Goal: Task Accomplishment & Management: Complete application form

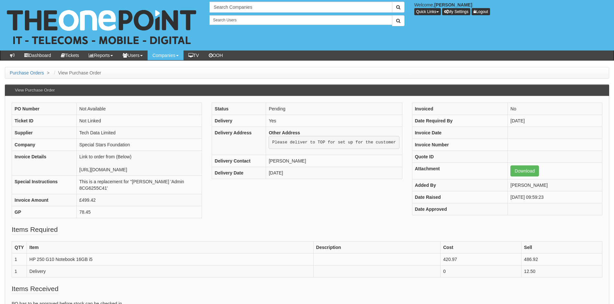
scroll to position [15, 0]
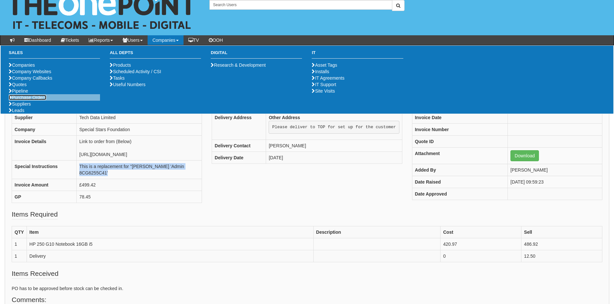
click at [30, 100] on link "Purchase Orders" at bounding box center [28, 97] width 38 height 5
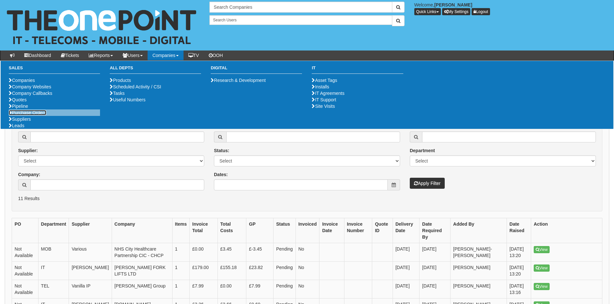
click at [28, 115] on link "Purchase Orders" at bounding box center [28, 112] width 38 height 5
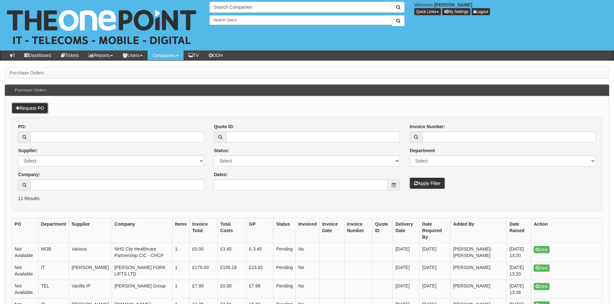
click at [34, 107] on link "Request PO" at bounding box center [30, 108] width 37 height 11
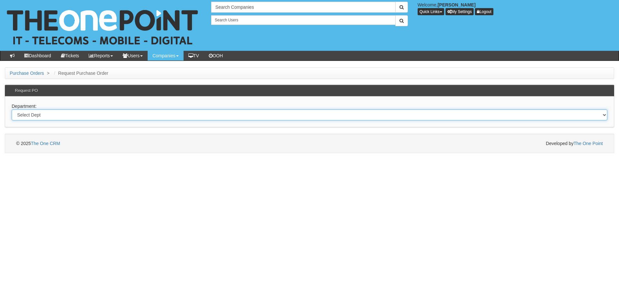
click at [58, 117] on select "Select Dept Digital Internal IT Mobiles Marketing Telecoms" at bounding box center [310, 114] width 596 height 11
select select "?pipeID=&dept=IT"
click at [12, 109] on select "Select Dept Digital Internal IT Mobiles Marketing Telecoms" at bounding box center [310, 114] width 596 height 11
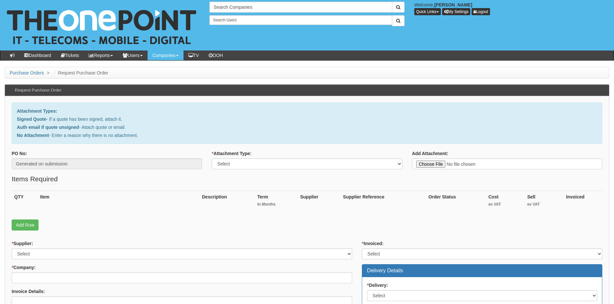
type input "C:\fakepath\RE_ North Fire - Windows 10 to 11.msg"
click at [258, 163] on select "Select Signed Quote Auth email with quote if unsigned No Attachment" at bounding box center [307, 163] width 190 height 11
select select "Auth email if quote unsigned"
click at [212, 158] on select "Select Signed Quote Auth email with quote if unsigned No Attachment" at bounding box center [307, 163] width 190 height 11
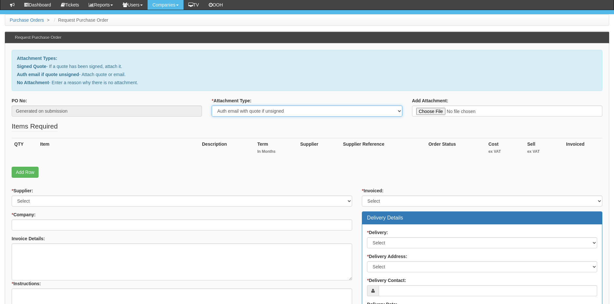
scroll to position [32, 0]
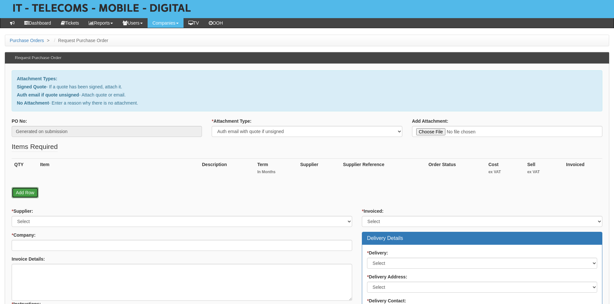
click at [26, 194] on link "Add Row" at bounding box center [25, 192] width 27 height 11
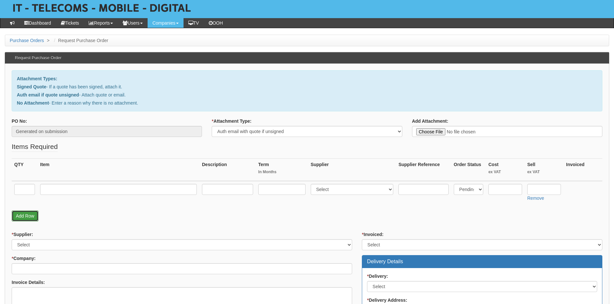
click at [24, 215] on link "Add Row" at bounding box center [25, 215] width 27 height 11
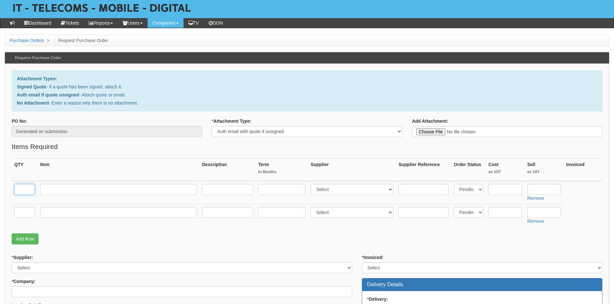
click at [27, 189] on input "text" at bounding box center [24, 189] width 21 height 11
click at [175, 236] on p "Add Row" at bounding box center [307, 238] width 591 height 11
click at [25, 191] on input "text" at bounding box center [24, 189] width 21 height 11
click at [102, 171] on th "Item" at bounding box center [119, 170] width 162 height 23
click at [27, 188] on input "text" at bounding box center [24, 189] width 21 height 11
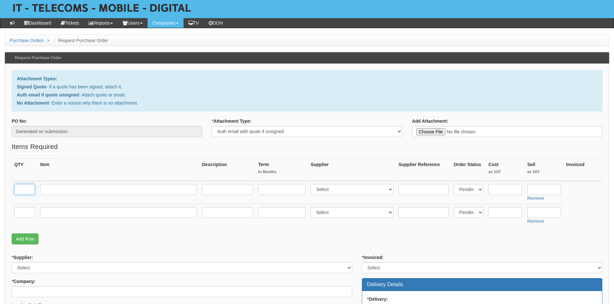
click at [28, 189] on input "text" at bounding box center [24, 189] width 21 height 11
type input "1"
drag, startPoint x: 76, startPoint y: 168, endPoint x: 38, endPoint y: 187, distance: 43.1
click at [76, 168] on th "Item" at bounding box center [119, 170] width 162 height 23
click at [26, 210] on input "text" at bounding box center [24, 212] width 21 height 11
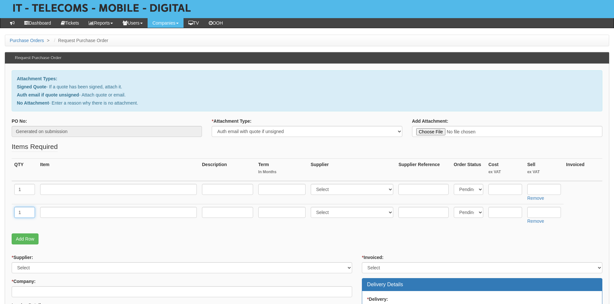
type input "1"
click at [76, 167] on th "Item" at bounding box center [119, 170] width 162 height 23
click at [78, 188] on input "text" at bounding box center [118, 189] width 157 height 11
click at [58, 189] on input "text" at bounding box center [118, 189] width 157 height 11
click at [61, 190] on input "text" at bounding box center [118, 189] width 157 height 11
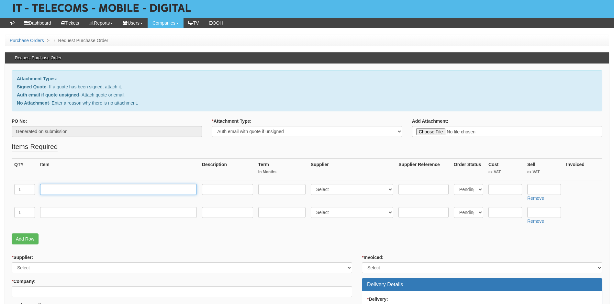
click at [51, 190] on input "text" at bounding box center [118, 189] width 157 height 11
click at [52, 189] on input "text" at bounding box center [118, 189] width 157 height 11
click at [52, 188] on input "text" at bounding box center [118, 189] width 157 height 11
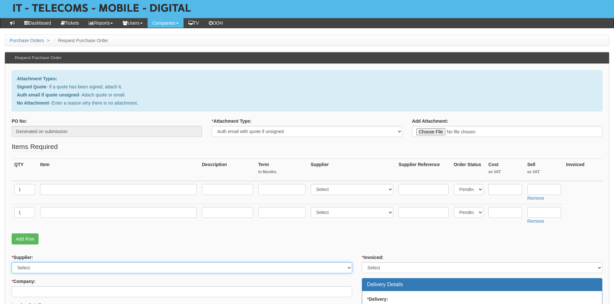
click at [33, 267] on select "Select 123 REG.co.uk 1Password 3 4Gon AA Jones Electric Ltd Abzorb Access Group…" at bounding box center [182, 267] width 341 height 11
select select "19"
click at [12, 262] on select "Select 123 REG.co.uk 1Password 3 4Gon AA Jones Electric Ltd Abzorb Access Group…" at bounding box center [182, 267] width 341 height 11
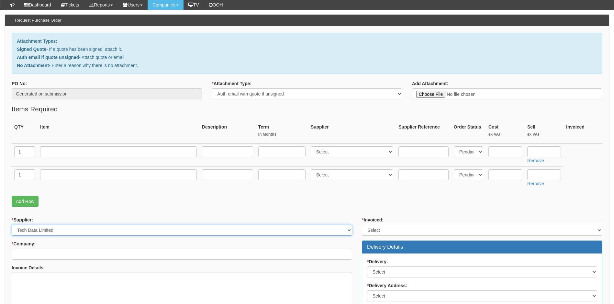
scroll to position [65, 0]
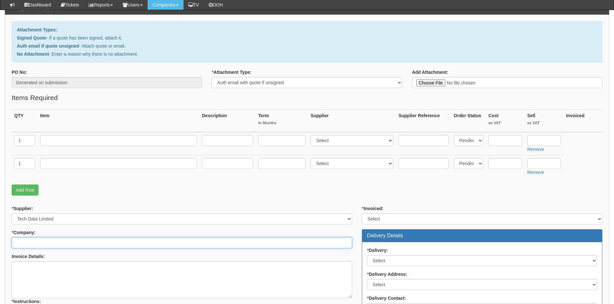
click at [38, 246] on input "* Company:" at bounding box center [182, 242] width 341 height 11
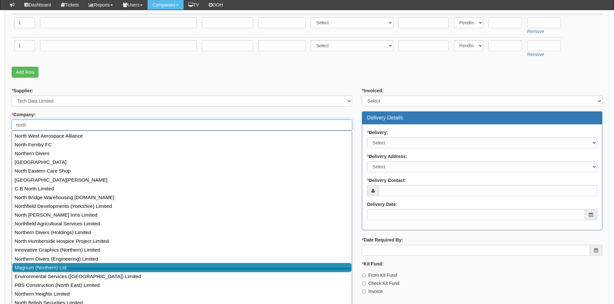
scroll to position [194, 0]
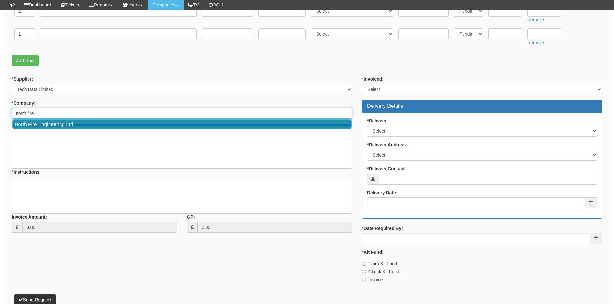
click at [62, 126] on link "North Fire Engineering Ltd" at bounding box center [181, 123] width 339 height 9
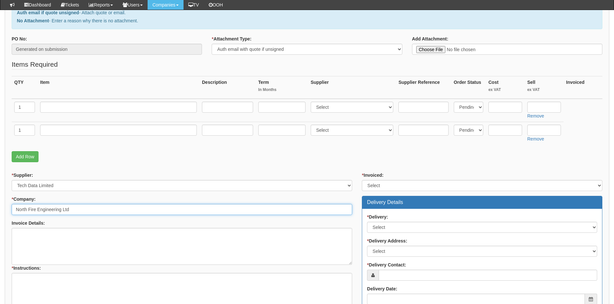
scroll to position [97, 0]
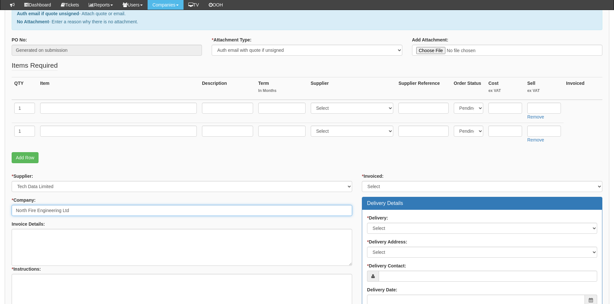
type input "North Fire Engineering Ltd"
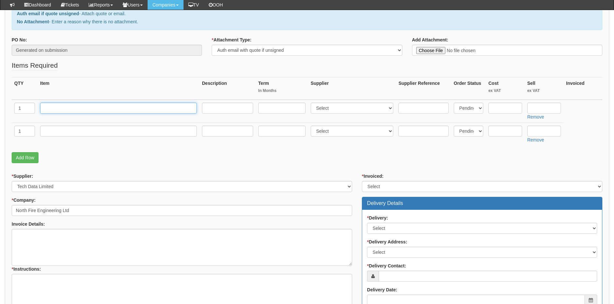
click at [58, 113] on input "text" at bounding box center [118, 108] width 157 height 11
click at [63, 110] on input "text" at bounding box center [118, 108] width 157 height 11
click at [54, 108] on input "text" at bounding box center [118, 108] width 157 height 11
click at [47, 108] on input "text" at bounding box center [118, 108] width 157 height 11
click at [48, 105] on input "text" at bounding box center [118, 108] width 157 height 11
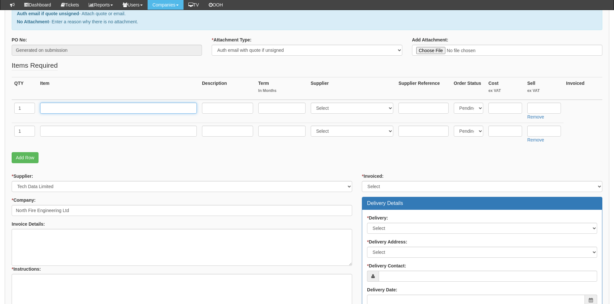
click at [66, 109] on input "text" at bounding box center [118, 108] width 157 height 11
click at [47, 109] on input "text" at bounding box center [118, 108] width 157 height 11
click at [57, 109] on input "text" at bounding box center [118, 108] width 157 height 11
click at [506, 107] on input "text" at bounding box center [506, 108] width 34 height 11
type input "590.91"
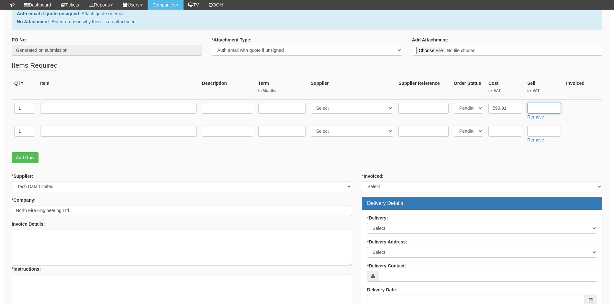
click at [545, 107] on input "text" at bounding box center [544, 108] width 34 height 11
type input "590.91"
click at [56, 106] on input "text" at bounding box center [118, 108] width 157 height 11
paste input "Dell Pro Micro Desktop"
type input "Dell Pro Micro Desktop 16GB 512GB"
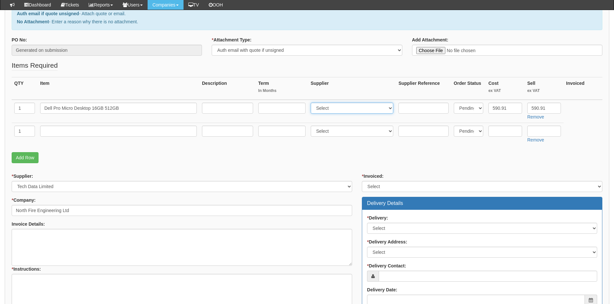
click at [353, 107] on select "Select 123 REG.co.uk 1Password 3 4Gon AA Jones Electric Ltd Abzorb Access Group…" at bounding box center [352, 108] width 83 height 11
select select "19"
click at [312, 103] on select "Select 123 REG.co.uk 1Password 3 4Gon AA Jones Electric Ltd Abzorb Access Group…" at bounding box center [352, 108] width 83 height 11
drag, startPoint x: 35, startPoint y: 237, endPoint x: 39, endPoint y: 240, distance: 4.2
click at [35, 237] on textarea "Invoice Details:" at bounding box center [182, 247] width 341 height 37
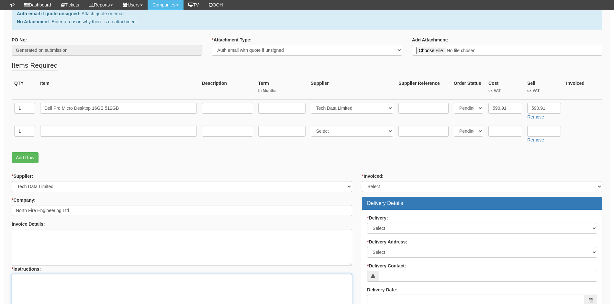
click at [27, 284] on textarea "* Instructions:" at bounding box center [182, 292] width 341 height 37
paste textarea "https://intouch.tdsynnex.com/InTouch/MVC/Product/ProductDetails?productId=11835…"
type textarea "https://intouch.tdsynnex.com/InTouch/MVC/Product/ProductDetails?productId=11835…"
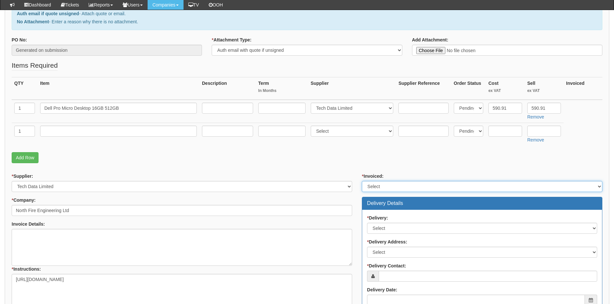
click at [395, 185] on select "Select Yes No N/A STB (part of order)" at bounding box center [482, 186] width 241 height 11
select select "2"
click at [362, 181] on select "Select Yes No N/A STB (part of order)" at bounding box center [482, 186] width 241 height 11
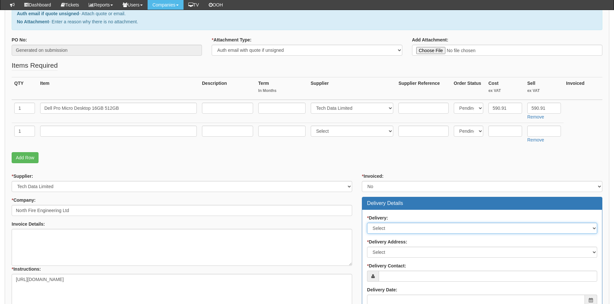
click at [384, 229] on select "Select No Not Applicable Yes" at bounding box center [482, 228] width 230 height 11
select select "1"
click at [367, 223] on select "Select No Not Applicable Yes" at bounding box center [482, 228] width 230 height 11
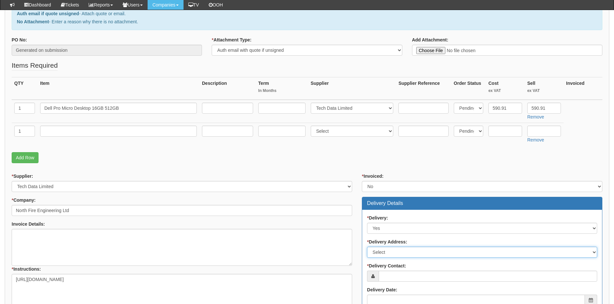
drag, startPoint x: 392, startPoint y: 250, endPoint x: 400, endPoint y: 249, distance: 8.8
click at [392, 250] on select "Select Not Applicable Main Address - HX7 5QJ Other" at bounding box center [482, 252] width 230 height 11
select select "other"
click at [367, 247] on select "Select Not Applicable Main Address - HX7 5QJ Other" at bounding box center [482, 252] width 230 height 11
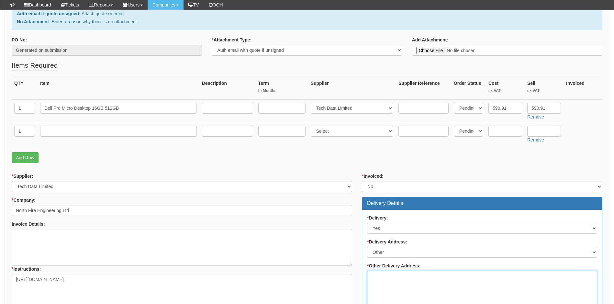
click at [400, 276] on textarea "* Other Delivery Address:" at bounding box center [482, 289] width 230 height 37
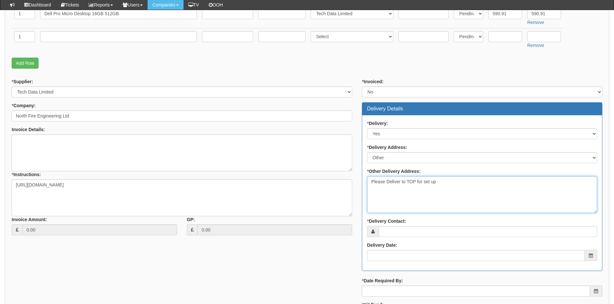
scroll to position [194, 0]
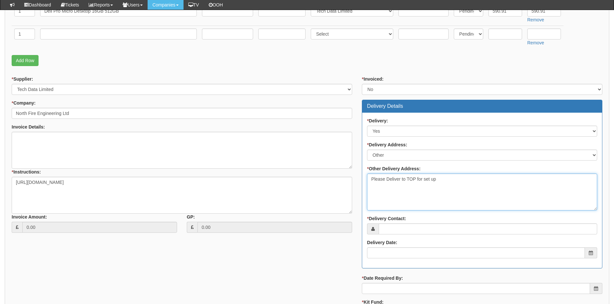
type textarea "Please Deliver to TOP for set up"
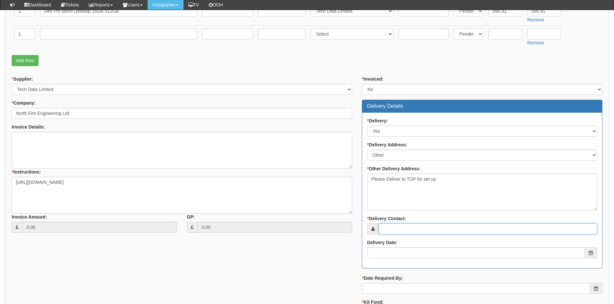
click at [412, 230] on input "* Delivery Contact:" at bounding box center [488, 228] width 219 height 11
type input "Kathryn Baines"
click at [401, 252] on input "Delivery Date:" at bounding box center [476, 252] width 218 height 11
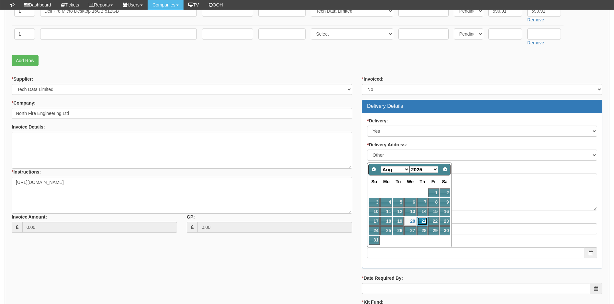
click at [423, 220] on link "21" at bounding box center [422, 221] width 11 height 9
type input "2025-08-21"
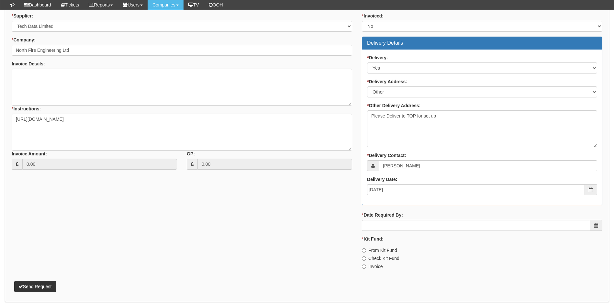
scroll to position [259, 0]
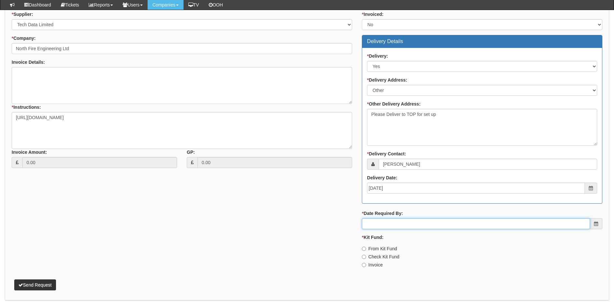
click at [387, 223] on input "* Date Required By:" at bounding box center [476, 223] width 228 height 11
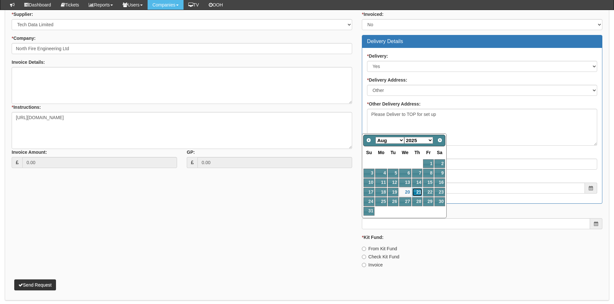
click at [421, 190] on link "21" at bounding box center [417, 192] width 11 height 9
type input "2025-08-21"
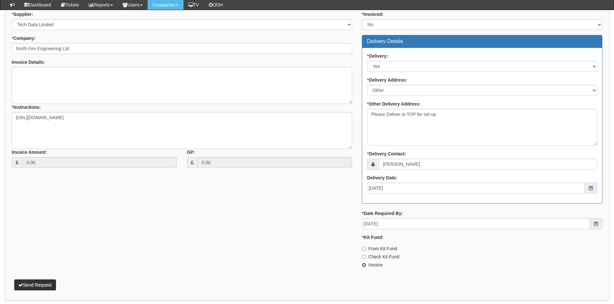
click at [364, 251] on input "Invoice" at bounding box center [364, 249] width 4 height 4
radio input "true"
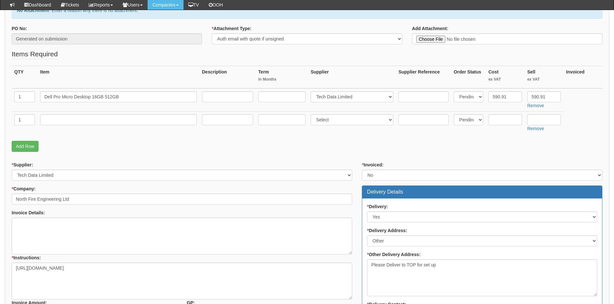
scroll to position [97, 0]
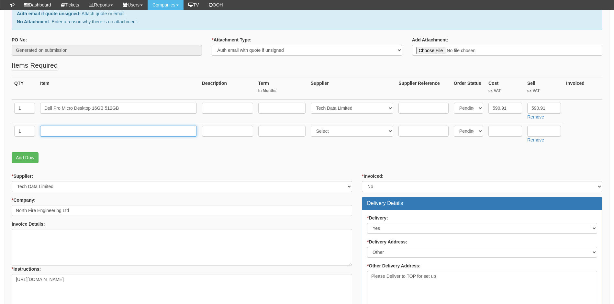
drag, startPoint x: 82, startPoint y: 128, endPoint x: 89, endPoint y: 128, distance: 7.4
click at [82, 128] on input "text" at bounding box center [118, 131] width 157 height 11
type input "Delivery"
click at [550, 132] on input "text" at bounding box center [544, 131] width 34 height 11
type input "12.50"
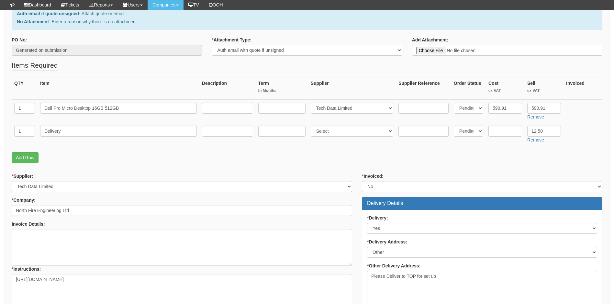
click at [501, 167] on form "PO No: Generated on submission * Attachment Type: Select Signed Quote Auth emai…" at bounding box center [307, 245] width 591 height 416
click at [499, 107] on input "590.91" at bounding box center [506, 108] width 34 height 11
type input "500.91"
click at [495, 161] on p "Add Row" at bounding box center [307, 157] width 591 height 11
click at [61, 236] on textarea "Invoice Details:" at bounding box center [182, 247] width 341 height 37
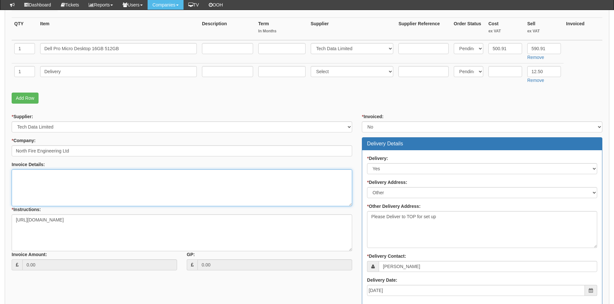
scroll to position [162, 0]
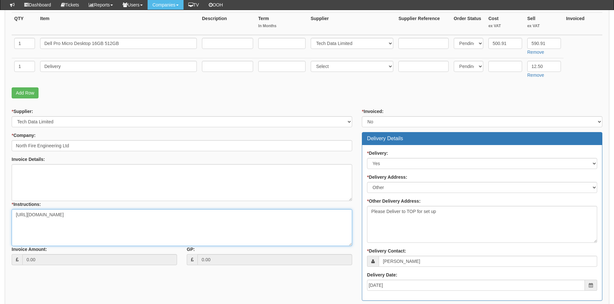
click at [213, 214] on textarea "https://intouch.tdsynnex.com/InTouch/MVC/Product/ProductDetails?productId=11835…" at bounding box center [182, 227] width 341 height 37
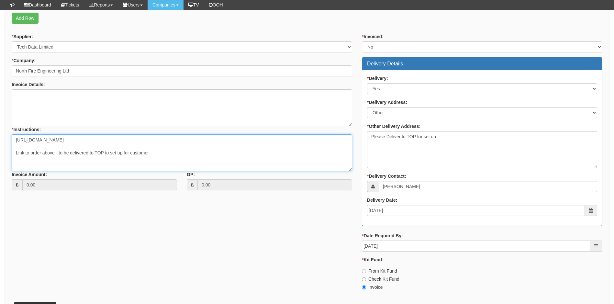
scroll to position [281, 0]
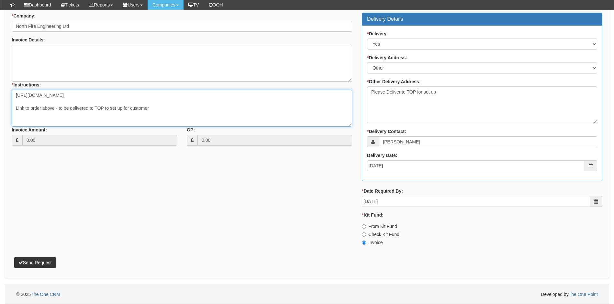
type textarea "https://intouch.tdsynnex.com/InTouch/MVC/Product/ProductDetails?productId=11835…"
click at [28, 266] on button "Send Request" at bounding box center [35, 262] width 42 height 11
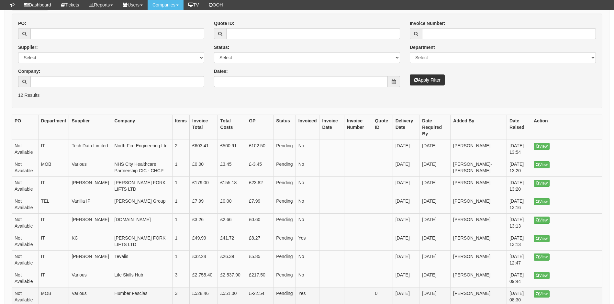
scroll to position [130, 0]
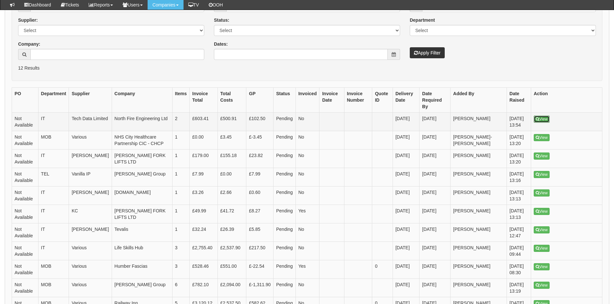
click at [544, 116] on link "View" at bounding box center [542, 119] width 16 height 7
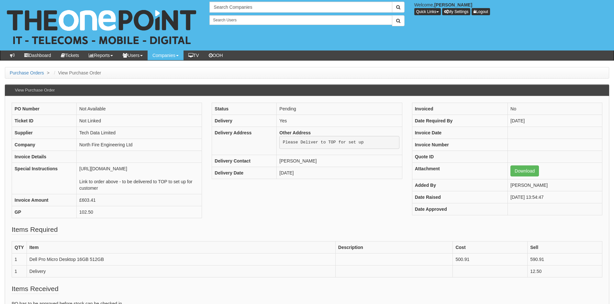
click at [216, 213] on div "PO Number Not Available Ticket ID Not Linked Supplier Tech Data Limited Company…" at bounding box center [307, 164] width 601 height 122
click at [240, 9] on input "text" at bounding box center [300, 7] width 183 height 11
click at [228, 18] on link "Fanthorpes" at bounding box center [300, 17] width 181 height 9
type input "Fanthorpes"
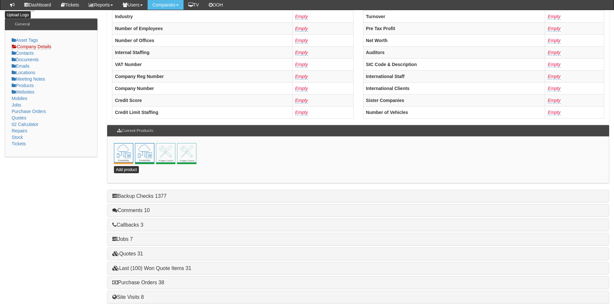
scroll to position [139, 0]
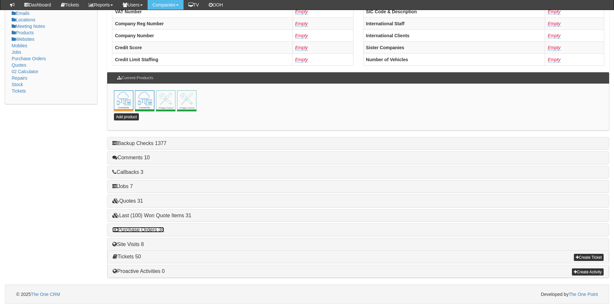
click at [152, 229] on link "Purchase Orders 38" at bounding box center [138, 230] width 52 height 6
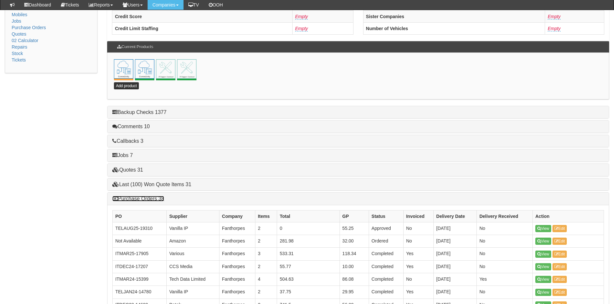
scroll to position [10, 0]
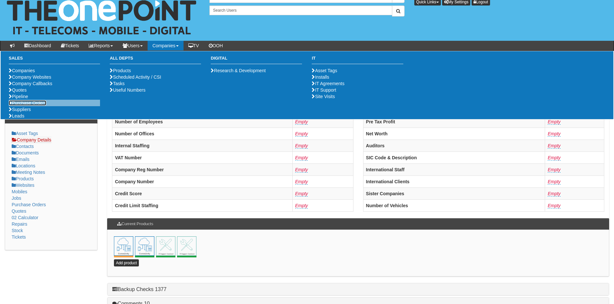
click at [38, 106] on link "Purchase Orders" at bounding box center [28, 102] width 38 height 5
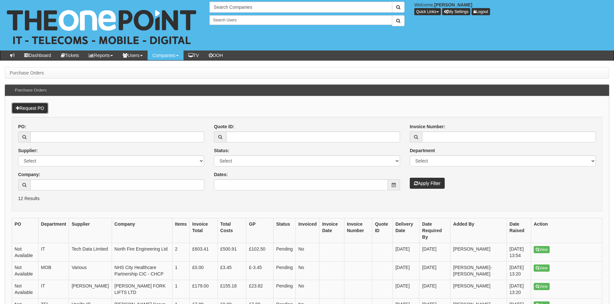
click at [27, 108] on link "Request PO" at bounding box center [30, 108] width 37 height 11
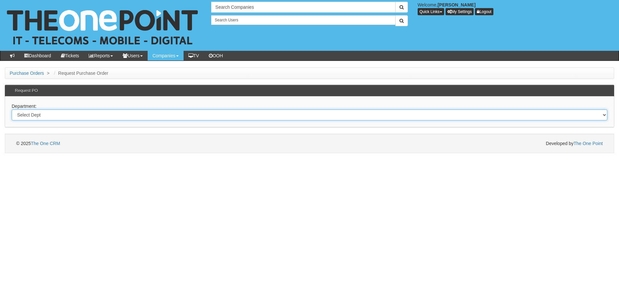
click at [84, 118] on select "Select Dept Digital Internal IT Mobiles Marketing Telecoms" at bounding box center [310, 114] width 596 height 11
select select "?pipeID=&dept=IT"
click at [12, 109] on select "Select Dept Digital Internal IT Mobiles Marketing Telecoms" at bounding box center [310, 114] width 596 height 11
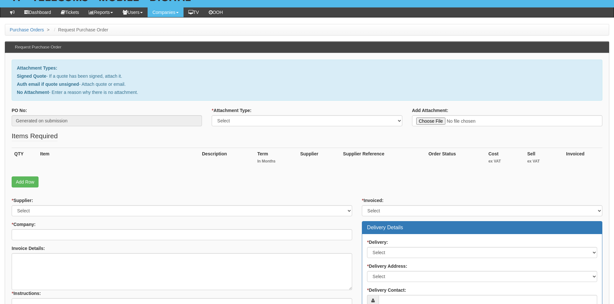
scroll to position [65, 0]
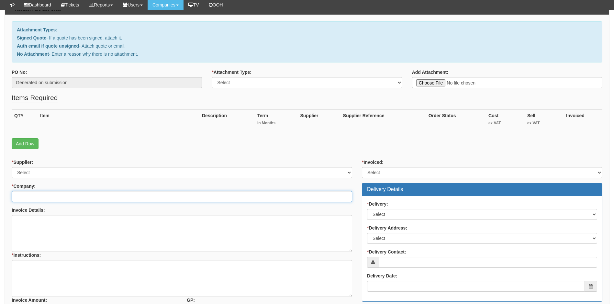
click at [69, 197] on input "* Company:" at bounding box center [182, 196] width 341 height 11
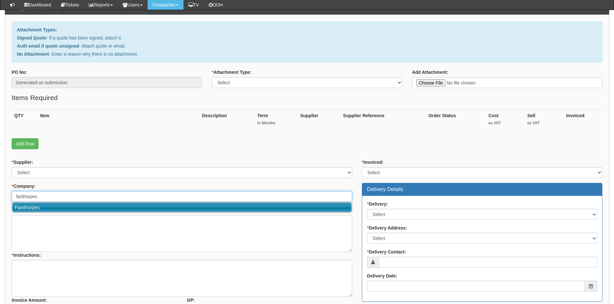
click at [41, 207] on link "Fanthorpes" at bounding box center [181, 207] width 339 height 9
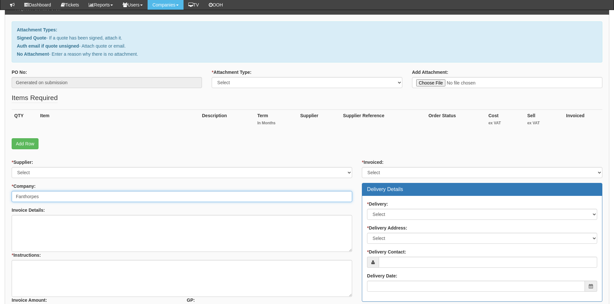
type input "Fanthorpes"
type input "C:\fakepath\Fanthorpes HiFi - New Deal.pdf"
click at [287, 80] on select "Select Signed Quote Auth email with quote if unsigned No Attachment" at bounding box center [307, 82] width 190 height 11
select select "Signed Quote"
click at [212, 77] on select "Select Signed Quote Auth email with quote if unsigned No Attachment" at bounding box center [307, 82] width 190 height 11
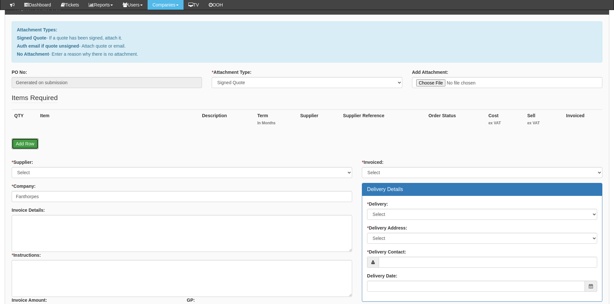
click at [23, 141] on link "Add Row" at bounding box center [25, 143] width 27 height 11
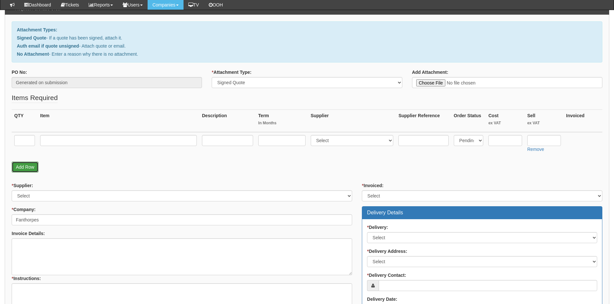
click at [23, 164] on link "Add Row" at bounding box center [25, 167] width 27 height 11
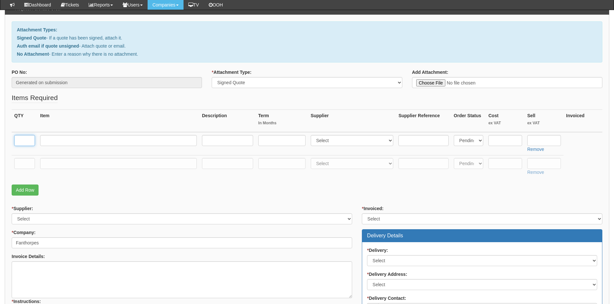
click at [26, 138] on input "text" at bounding box center [24, 140] width 21 height 11
type input "1"
click at [53, 140] on input "text" at bounding box center [118, 140] width 157 height 11
click at [72, 140] on input "text" at bounding box center [118, 140] width 157 height 11
type input "Dell Latitude 5455 16GB"
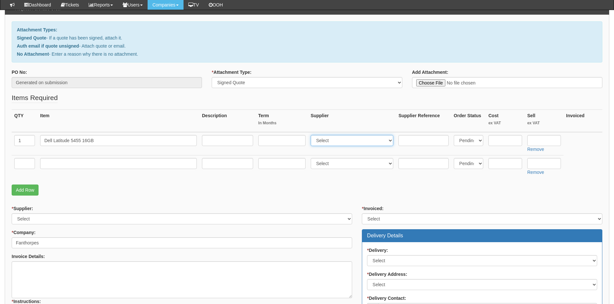
click at [363, 138] on select "Select 123 REG.co.uk 1Password 3 4Gon AA Jones Electric Ltd Abzorb Access Group…" at bounding box center [352, 140] width 83 height 11
select select "19"
click at [312, 135] on select "Select 123 REG.co.uk 1Password 3 4Gon AA Jones Electric Ltd Abzorb Access Group…" at bounding box center [352, 140] width 83 height 11
click at [510, 136] on input "text" at bounding box center [506, 140] width 34 height 11
click at [542, 142] on input "text" at bounding box center [544, 140] width 34 height 11
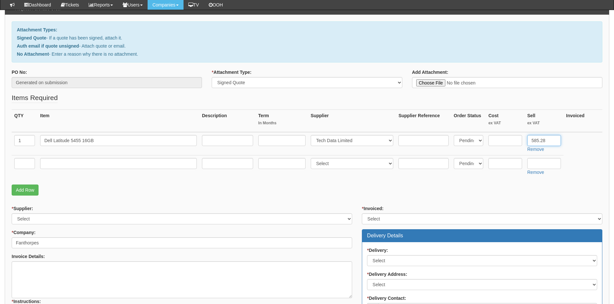
type input "585.28"
click at [365, 164] on select "Select 123 REG.co.uk 1Password 3 4Gon AA Jones Electric Ltd Abzorb Access Group…" at bounding box center [352, 163] width 83 height 11
select select "19"
click at [312, 158] on select "Select 123 REG.co.uk 1Password 3 4Gon AA Jones Electric Ltd Abzorb Access Group…" at bounding box center [352, 163] width 83 height 11
click at [22, 164] on input "text" at bounding box center [24, 163] width 21 height 11
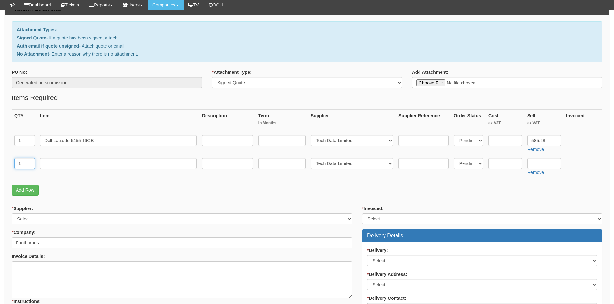
type input "1"
click at [542, 164] on input "text" at bounding box center [544, 163] width 34 height 11
type input "12.50"
click at [505, 191] on p "Add Row" at bounding box center [307, 190] width 591 height 11
click at [505, 144] on input "text" at bounding box center [506, 140] width 34 height 11
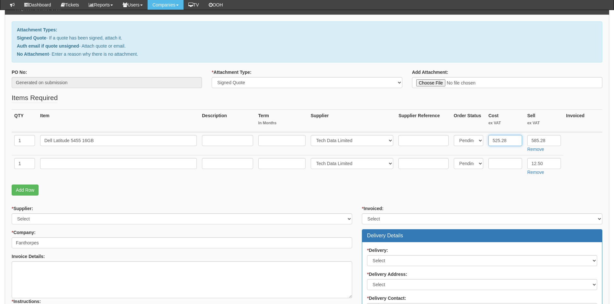
type input "525.28"
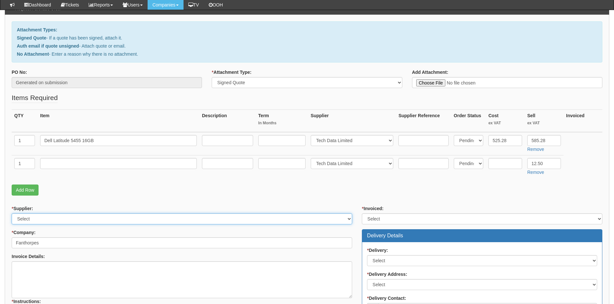
click at [67, 218] on select "Select 123 REG.co.uk 1Password 3 4Gon AA Jones Electric Ltd Abzorb Access Group…" at bounding box center [182, 218] width 341 height 11
select select "19"
click at [12, 213] on select "Select 123 REG.co.uk 1Password 3 4Gon AA Jones Electric Ltd Abzorb Access Group…" at bounding box center [182, 218] width 341 height 11
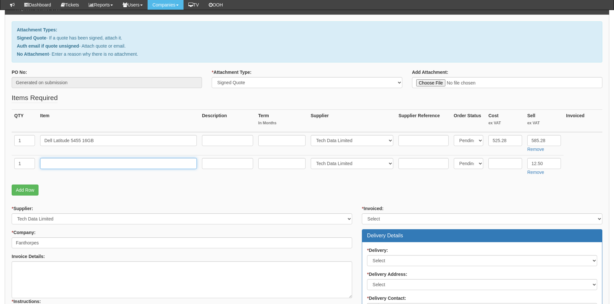
drag, startPoint x: 88, startPoint y: 162, endPoint x: 110, endPoint y: 166, distance: 22.7
click at [88, 162] on input "text" at bounding box center [118, 163] width 157 height 11
type input "Delivery"
click at [66, 278] on textarea "Invoice Details:" at bounding box center [182, 279] width 341 height 37
type textarea "P"
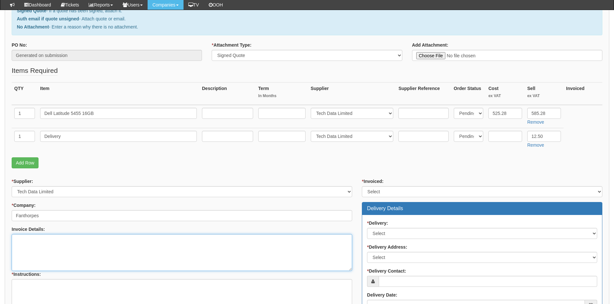
scroll to position [130, 0]
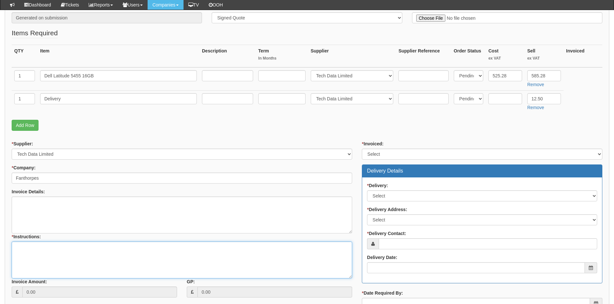
click at [52, 246] on textarea "* Instructions:" at bounding box center [182, 260] width 341 height 37
paste textarea "https://intouch.tdsynnex.com/InTouch/MVC/Product/ProductDetails?productId=10497…"
type textarea "Please use below link to order https://intouch.tdsynnex.com/InTouch/MVC/Product…"
click at [55, 202] on textarea "Invoice Details:" at bounding box center [182, 215] width 341 height 37
click at [405, 195] on select "Select No Not Applicable Yes" at bounding box center [482, 195] width 230 height 11
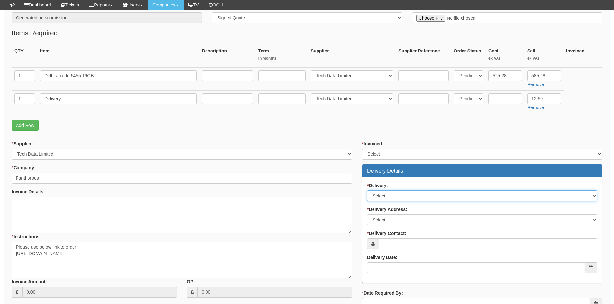
select select "1"
click at [367, 190] on select "Select No Not Applicable Yes" at bounding box center [482, 195] width 230 height 11
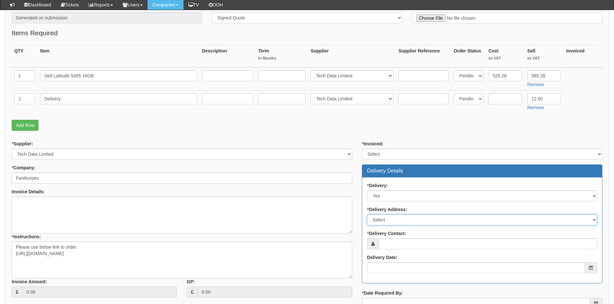
click at [394, 220] on select "Select Not Applicable Main Address - HU1 1JU Quay Television - YO15 2AE Other" at bounding box center [482, 219] width 230 height 11
select select "other"
click at [367, 214] on select "Select Not Applicable Main Address - HU1 1JU Quay Television - YO15 2AE Other" at bounding box center [482, 219] width 230 height 11
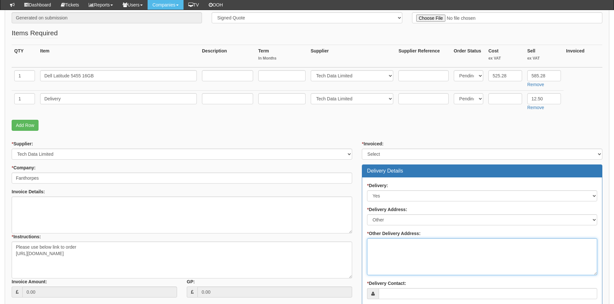
click at [406, 247] on textarea "* Other Delivery Address:" at bounding box center [482, 256] width 230 height 37
type textarea "To TOP for set up or customer"
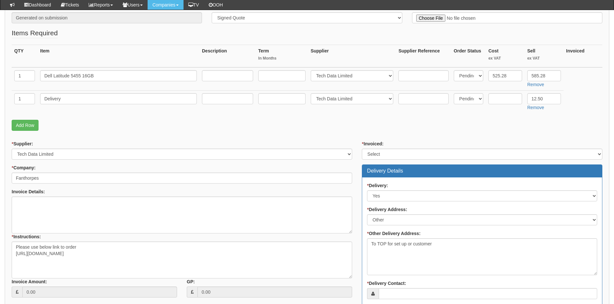
click at [433, 141] on div "* Invoiced: Select Yes No N/A STB (part of order)" at bounding box center [482, 150] width 241 height 19
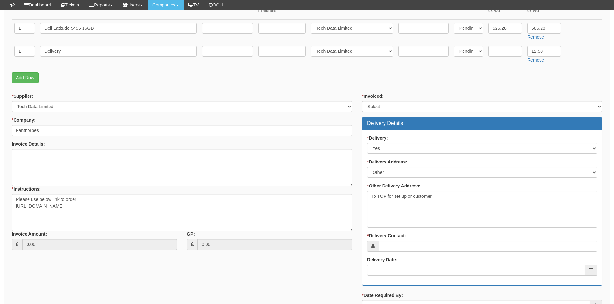
scroll to position [227, 0]
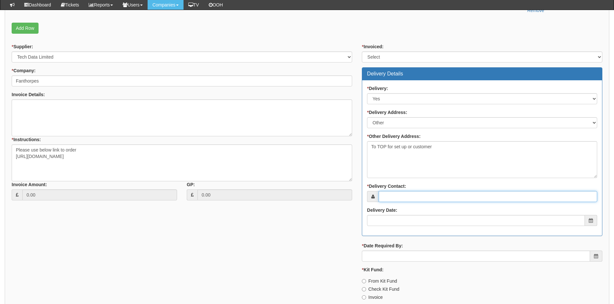
click at [407, 196] on input "* Delivery Contact:" at bounding box center [488, 196] width 219 height 11
type input "Marc Fanthorpe"
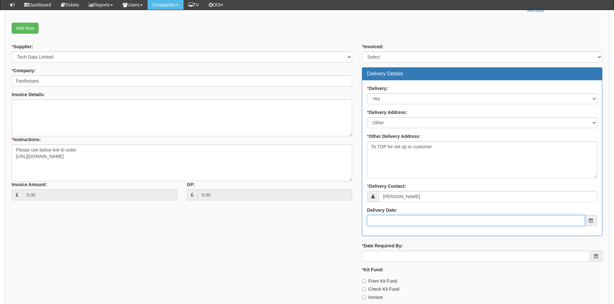
click at [398, 219] on input "Delivery Date:" at bounding box center [476, 220] width 218 height 11
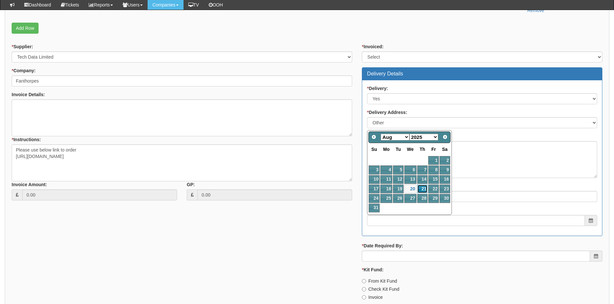
click at [424, 187] on link "21" at bounding box center [422, 189] width 11 height 9
type input "2025-08-21"
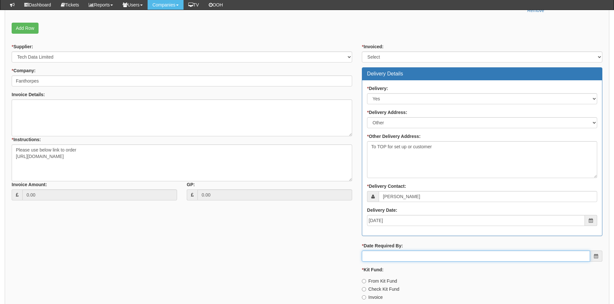
click at [380, 256] on input "* Date Required By:" at bounding box center [476, 256] width 228 height 11
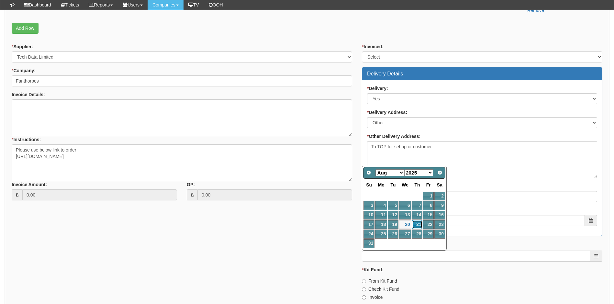
click at [416, 223] on link "21" at bounding box center [417, 224] width 11 height 9
type input "2025-08-21"
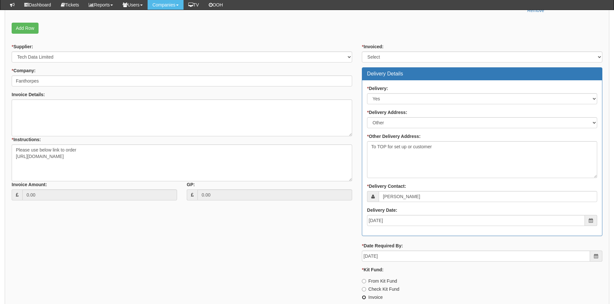
click at [366, 283] on input "Invoice" at bounding box center [364, 281] width 4 height 4
radio input "true"
click at [356, 236] on div "* Supplier: Select 123 REG.co.uk 1Password 3 4Gon AA Jones Electric Ltd Abzorb …" at bounding box center [307, 174] width 601 height 262
drag, startPoint x: 356, startPoint y: 236, endPoint x: 349, endPoint y: 246, distance: 12.6
click at [349, 246] on div "* Supplier: Select 123 REG.co.uk 1Password 3 4Gon AA Jones Electric Ltd Abzorb …" at bounding box center [307, 174] width 601 height 262
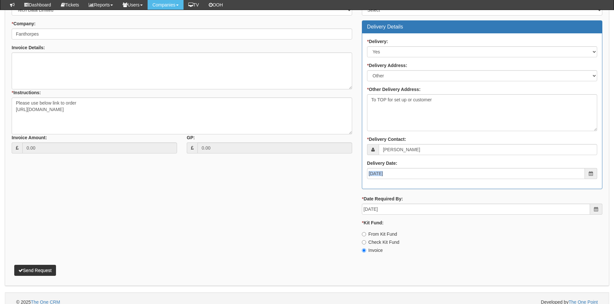
scroll to position [281, 0]
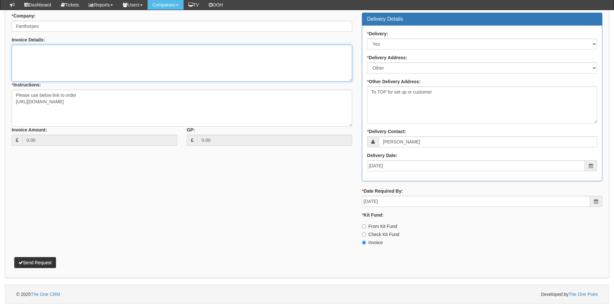
click at [107, 61] on textarea "Invoice Details:" at bounding box center [182, 63] width 341 height 37
type textarea "As above, As below"
click at [40, 261] on button "Send Request" at bounding box center [35, 262] width 42 height 11
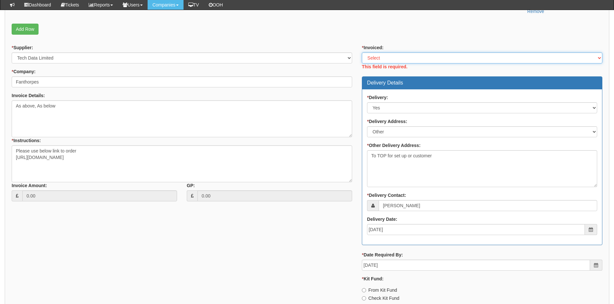
scroll to position [181, 0]
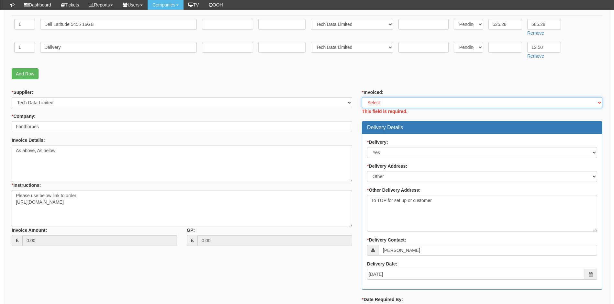
drag, startPoint x: 390, startPoint y: 100, endPoint x: 390, endPoint y: 105, distance: 4.5
click at [390, 100] on select "Select Yes No N/A STB (part of order)" at bounding box center [482, 102] width 241 height 11
select select "2"
click at [362, 97] on select "Select Yes No N/A STB (part of order)" at bounding box center [482, 102] width 241 height 11
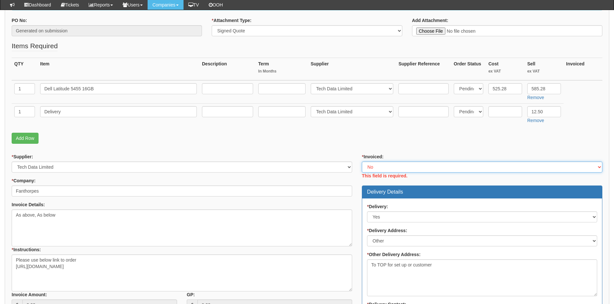
scroll to position [116, 0]
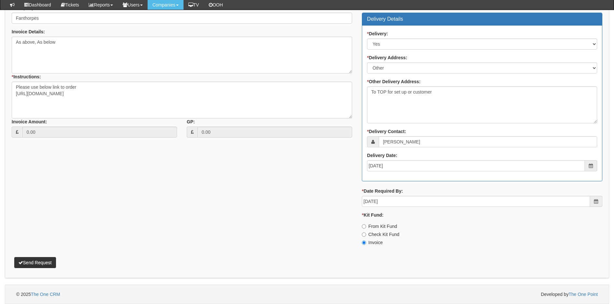
click at [38, 268] on div "Attachment Types: Signed Quote - If a quote has been signed, attach it. Auth em…" at bounding box center [307, 34] width 604 height 488
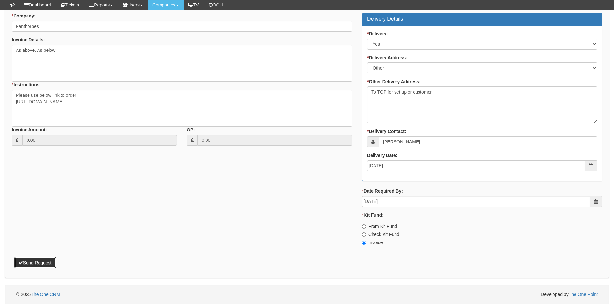
click at [43, 263] on button "Send Request" at bounding box center [35, 262] width 42 height 11
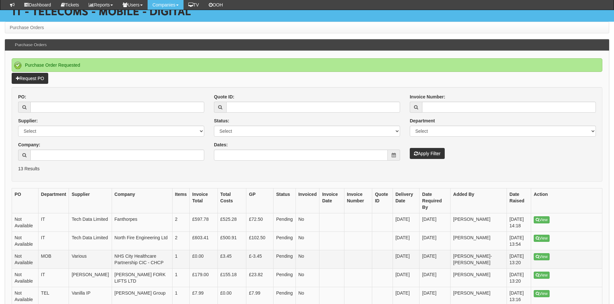
scroll to position [65, 0]
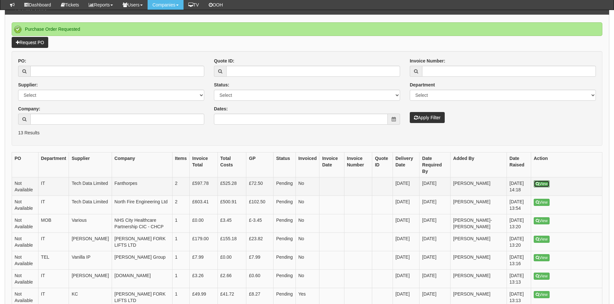
click at [546, 180] on link "View" at bounding box center [542, 183] width 16 height 7
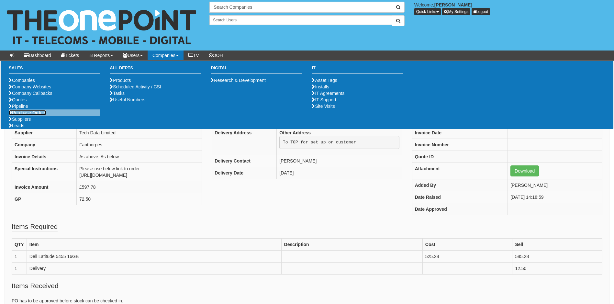
click at [31, 115] on link "Purchase Orders" at bounding box center [28, 112] width 38 height 5
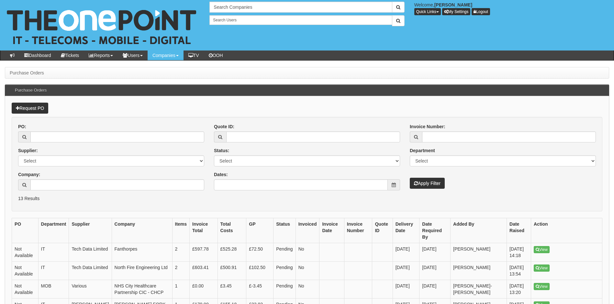
click at [213, 202] on form "PO: Supplier: Select 123 [DOMAIN_NAME] 1Password 3 4Gon [PERSON_NAME] Electric …" at bounding box center [307, 164] width 591 height 95
click at [35, 109] on link "Request PO" at bounding box center [30, 108] width 37 height 11
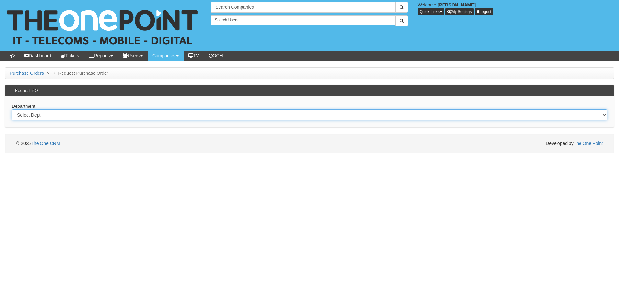
click at [55, 114] on select "Select Dept Digital Internal IT Mobiles Marketing Telecoms" at bounding box center [310, 114] width 596 height 11
select select "?pipeID=&dept=IT"
click at [12, 109] on select "Select Dept Digital Internal IT Mobiles Marketing Telecoms" at bounding box center [310, 114] width 596 height 11
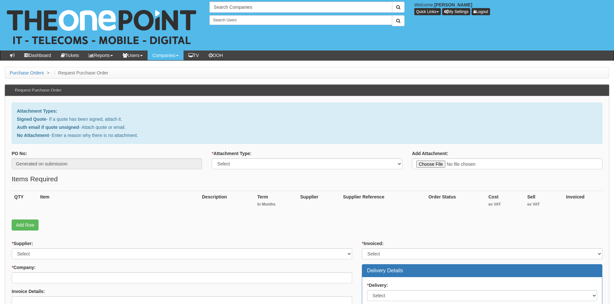
type input "C:\fakepath\imagine housing - WIFI Audit (copy).pdf"
click at [247, 163] on select "Select Signed Quote Auth email with quote if unsigned No Attachment" at bounding box center [307, 163] width 190 height 11
select select "Signed Quote"
click at [212, 158] on select "Select Signed Quote Auth email with quote if unsigned No Attachment" at bounding box center [307, 163] width 190 height 11
click at [23, 225] on link "Add Row" at bounding box center [25, 225] width 27 height 11
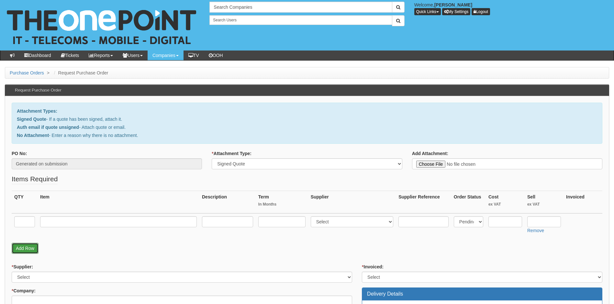
click at [26, 248] on link "Add Row" at bounding box center [25, 248] width 27 height 11
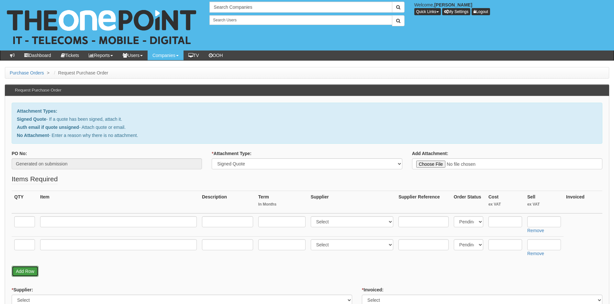
click at [27, 271] on link "Add Row" at bounding box center [25, 271] width 27 height 11
click at [26, 294] on link "Add Row" at bounding box center [25, 294] width 27 height 11
click at [21, 219] on input "text" at bounding box center [24, 221] width 21 height 11
type input "8"
click at [56, 222] on input "text" at bounding box center [118, 221] width 157 height 11
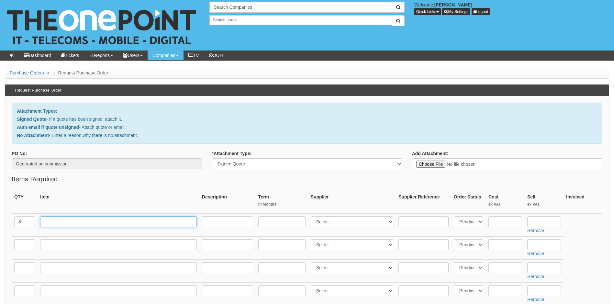
paste input "Ubiquiti U7-Pro"
type input "Ubiquiti U7-Pro"
click at [24, 245] on input "text" at bounding box center [24, 244] width 21 height 11
type input "1"
click at [49, 246] on input "text" at bounding box center [118, 244] width 157 height 11
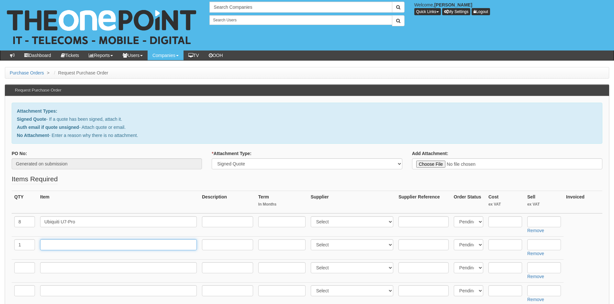
paste input "RJ45 AP Socket"
type input "RJ45 AP Socket"
click at [22, 269] on input "text" at bounding box center [24, 267] width 21 height 11
type input "1"
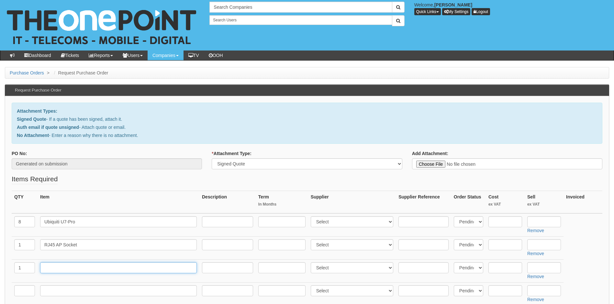
click at [50, 266] on input "text" at bounding box center [118, 267] width 157 height 11
type input "Engineer day rate/install charge"
click at [343, 224] on select "Select 123 REG.co.uk 1Password 3 4Gon AA Jones Electric Ltd Abzorb Access Group…" at bounding box center [352, 221] width 83 height 11
click at [349, 225] on select "Select 123 REG.co.uk 1Password 3 4Gon AA Jones Electric Ltd Abzorb Access Group…" at bounding box center [352, 221] width 83 height 11
drag, startPoint x: 17, startPoint y: 291, endPoint x: 23, endPoint y: 291, distance: 5.8
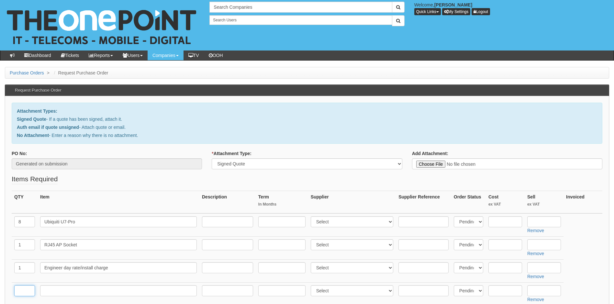
click at [18, 291] on input "text" at bounding box center [24, 290] width 21 height 11
type input "1"
click at [61, 294] on input "text" at bounding box center [118, 290] width 157 height 11
type input "Delivery"
click at [380, 293] on select "Select 123 REG.co.uk 1Password 3 4Gon AA Jones Electric Ltd Abzorb Access Group…" at bounding box center [352, 290] width 83 height 11
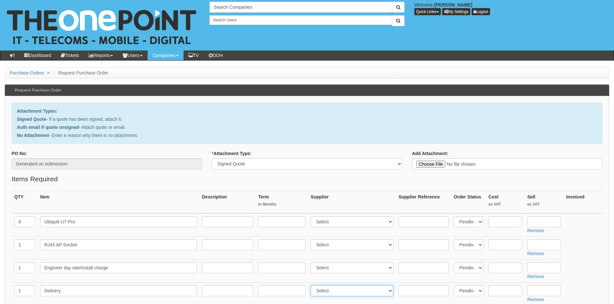
select select "81"
click at [312, 285] on select "Select 123 REG.co.uk 1Password 3 4Gon AA Jones Electric Ltd Abzorb Access Group…" at bounding box center [352, 290] width 83 height 11
click at [350, 267] on select "Select 123 REG.co.uk 1Password 3 4Gon AA Jones Electric Ltd Abzorb Access Group…" at bounding box center [352, 267] width 83 height 11
select select "81"
click at [312, 262] on select "Select 123 REG.co.uk 1Password 3 4Gon AA Jones Electric Ltd Abzorb Access Group…" at bounding box center [352, 267] width 83 height 11
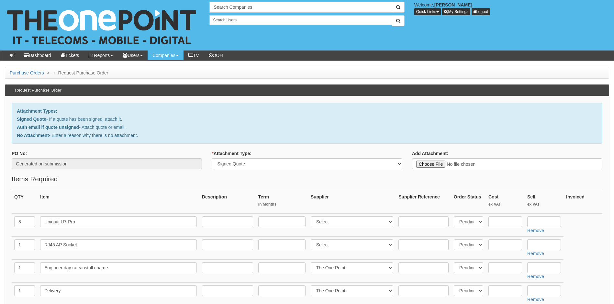
click at [306, 204] on small "In Months" at bounding box center [281, 205] width 47 height 6
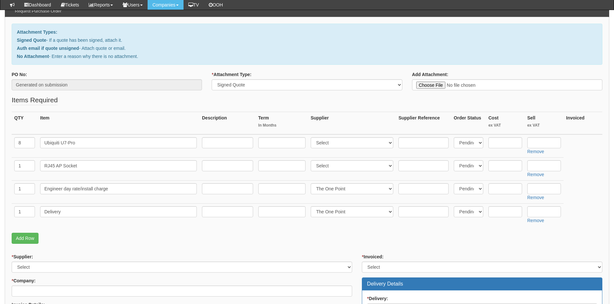
scroll to position [97, 0]
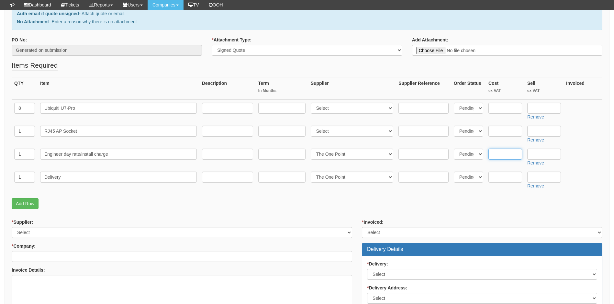
click at [499, 156] on input "text" at bounding box center [506, 154] width 34 height 11
type input "0"
click at [544, 153] on input "text" at bounding box center [544, 154] width 34 height 11
type input "1145.00"
click at [505, 174] on input "text" at bounding box center [506, 177] width 34 height 11
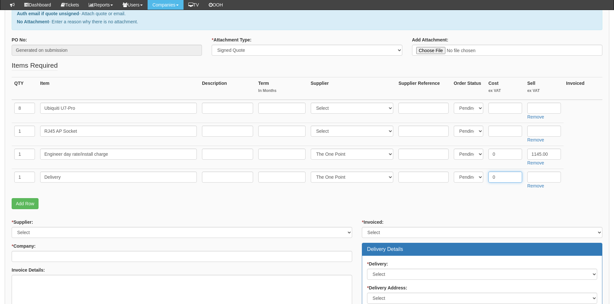
type input "0"
click at [550, 180] on input "text" at bounding box center [544, 177] width 34 height 11
type input "12.50"
click at [502, 132] on input "text" at bounding box center [506, 131] width 34 height 11
click at [474, 202] on p "Add Row" at bounding box center [307, 203] width 591 height 11
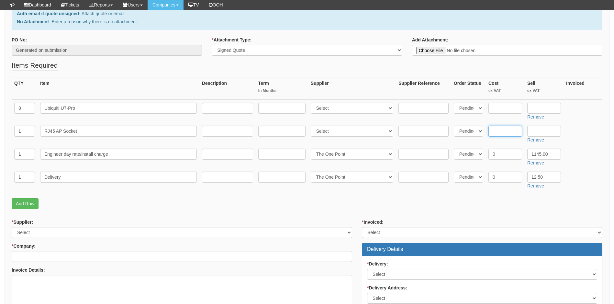
click at [501, 132] on input "text" at bounding box center [506, 131] width 34 height 11
type input "5.69"
click at [541, 130] on input "text" at bounding box center [544, 131] width 34 height 11
type input "8.00"
click at [507, 204] on p "Add Row" at bounding box center [307, 203] width 591 height 11
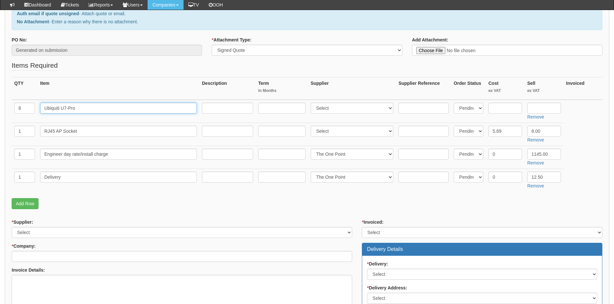
drag, startPoint x: 83, startPoint y: 106, endPoint x: 41, endPoint y: 106, distance: 42.1
click at [42, 106] on input "Ubiquiti U7-Pro" at bounding box center [118, 108] width 157 height 11
click at [506, 108] on input "text" at bounding box center [506, 108] width 34 height 11
click at [501, 107] on input "135" at bounding box center [506, 108] width 34 height 11
type input "135.68"
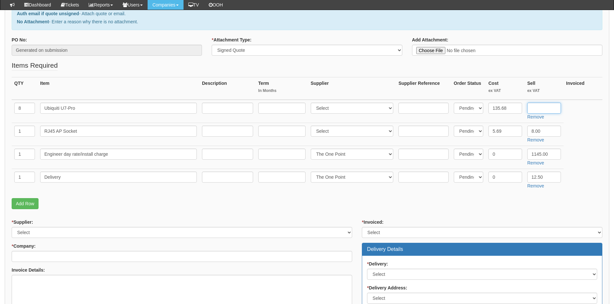
click at [544, 106] on input "text" at bounding box center [544, 108] width 34 height 11
type input "144.68"
click at [348, 106] on select "Select 123 REG.co.uk 1Password 3 4Gon AA Jones Electric Ltd Abzorb Access Group…" at bounding box center [352, 108] width 83 height 11
select select "15"
click at [312, 103] on select "Select 123 REG.co.uk 1Password 3 4Gon AA Jones Electric Ltd Abzorb Access Group…" at bounding box center [352, 108] width 83 height 11
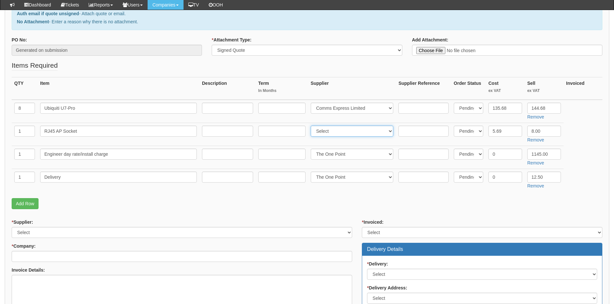
drag, startPoint x: 347, startPoint y: 134, endPoint x: 344, endPoint y: 135, distance: 3.4
click at [347, 134] on select "Select 123 REG.co.uk 1Password 3 4Gon AA Jones Electric Ltd Abzorb Access Group…" at bounding box center [352, 131] width 83 height 11
select select "13"
click at [312, 126] on select "Select 123 REG.co.uk 1Password 3 4Gon AA Jones Electric Ltd Abzorb Access Group…" at bounding box center [352, 131] width 83 height 11
click at [463, 202] on p "Add Row" at bounding box center [307, 203] width 591 height 11
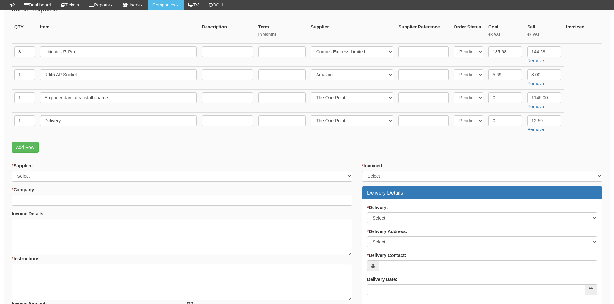
scroll to position [162, 0]
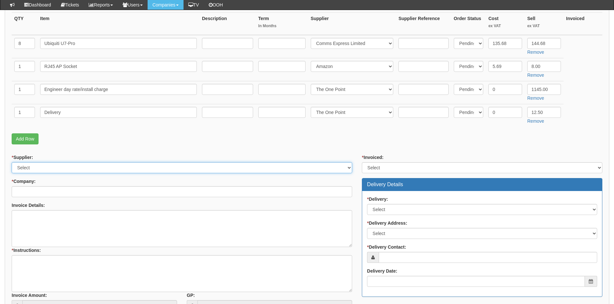
click at [59, 169] on select "Select 123 REG.co.uk 1Password 3 4Gon AA Jones Electric Ltd Abzorb Access Group…" at bounding box center [182, 167] width 341 height 11
select select "124"
click at [12, 162] on select "Select 123 REG.co.uk 1Password 3 4Gon AA Jones Electric Ltd Abzorb Access Group…" at bounding box center [182, 167] width 341 height 11
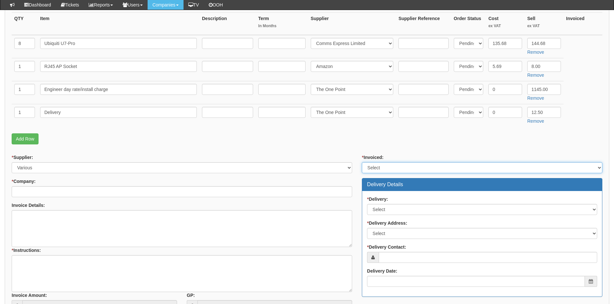
click at [408, 166] on select "Select Yes No N/A STB (part of order)" at bounding box center [482, 167] width 241 height 11
select select "2"
click at [362, 162] on select "Select Yes No N/A STB (part of order)" at bounding box center [482, 167] width 241 height 11
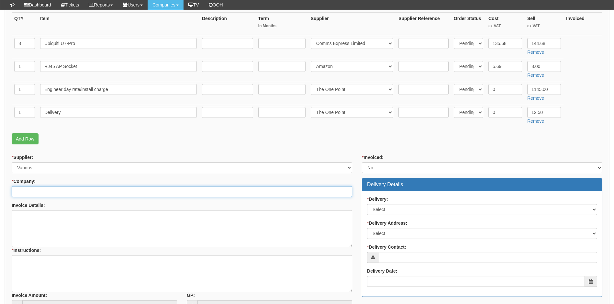
click at [96, 191] on input "* Company:" at bounding box center [182, 191] width 341 height 11
click at [84, 190] on input "* Company:" at bounding box center [182, 191] width 341 height 11
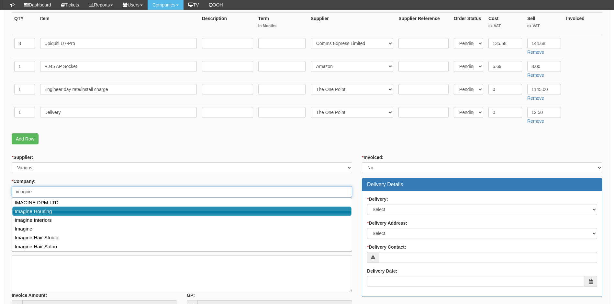
click at [38, 212] on link "Imagine Housing" at bounding box center [181, 211] width 339 height 9
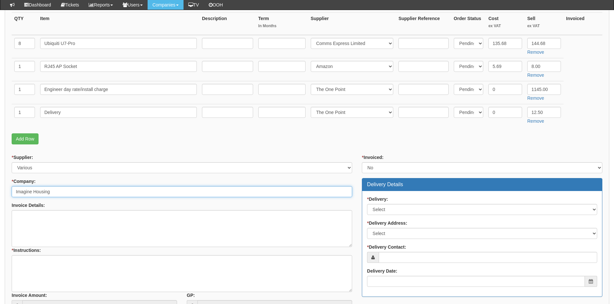
type input "Imagine Housing"
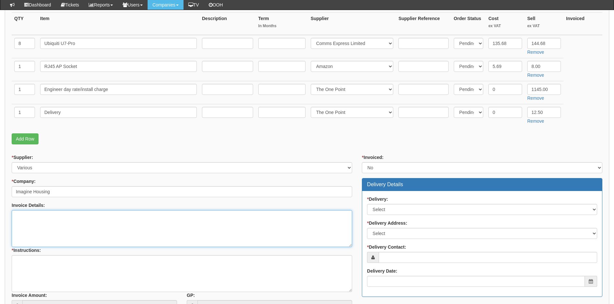
click at [29, 219] on textarea "Invoice Details:" at bounding box center [182, 228] width 341 height 37
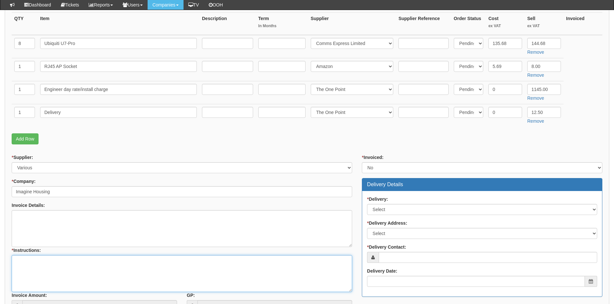
click at [22, 260] on textarea "* Instructions:" at bounding box center [182, 273] width 341 height 37
paste textarea "[URL][DOMAIN_NAME]"
click at [17, 286] on textarea "Link for AP's below https://www.comms-express.com/products/ubiquiti-u7-pro-unif…" at bounding box center [182, 273] width 341 height 37
paste textarea "[URL][DOMAIN_NAME]"
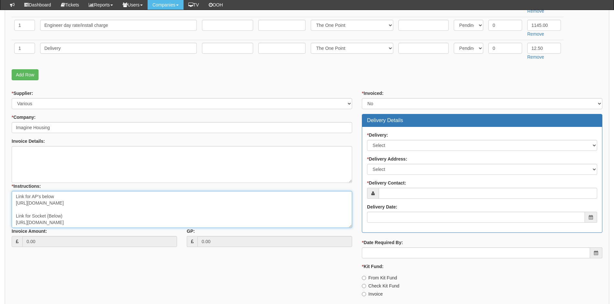
scroll to position [194, 0]
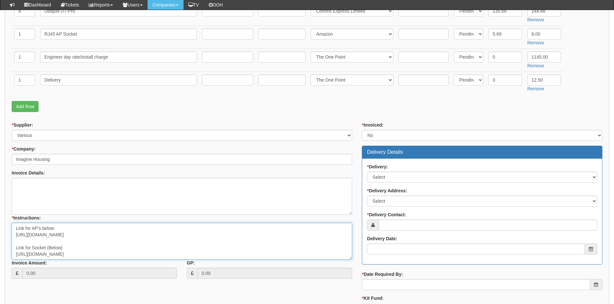
type textarea "Link for AP's below https://www.comms-express.com/products/ubiquiti-u7-pro-unif…"
click at [80, 196] on textarea "Invoice Details:" at bounding box center [182, 196] width 341 height 37
drag, startPoint x: 394, startPoint y: 174, endPoint x: 393, endPoint y: 180, distance: 6.0
click at [394, 174] on select "Select No Not Applicable Yes" at bounding box center [482, 177] width 230 height 11
select select "1"
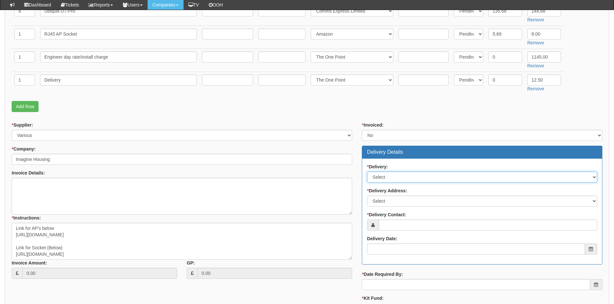
click at [367, 172] on select "Select No Not Applicable Yes" at bounding box center [482, 177] width 230 height 11
click at [399, 202] on select "Select Not Applicable Main Address - HU5 2ND Other" at bounding box center [482, 201] width 230 height 11
select select "other"
click at [367, 196] on select "Select Not Applicable Main Address - HU5 2ND Other" at bounding box center [482, 201] width 230 height 11
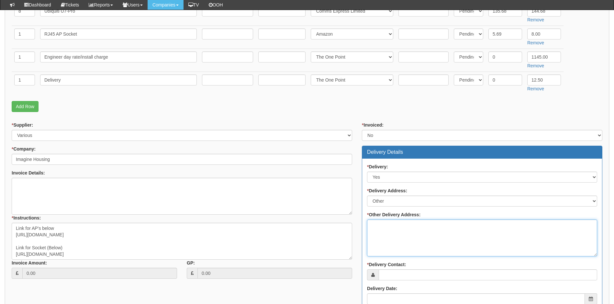
click at [396, 227] on textarea "* Other Delivery Address:" at bounding box center [482, 238] width 230 height 37
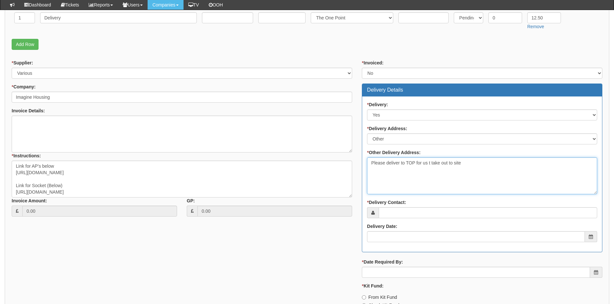
scroll to position [259, 0]
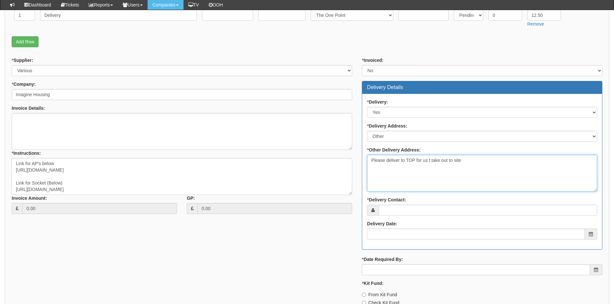
type textarea "Please deliver to TOP for us t take out to site"
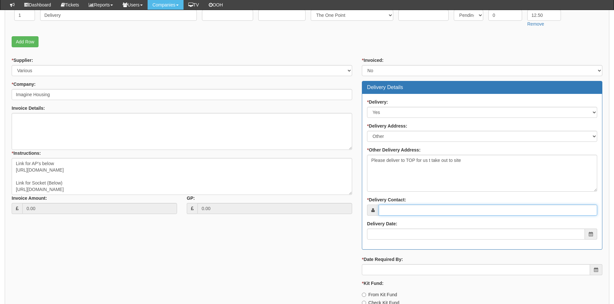
click at [402, 209] on input "* Delivery Contact:" at bounding box center [488, 210] width 219 height 11
click at [384, 212] on input "lyndsay Kidling" at bounding box center [488, 210] width 219 height 11
type input "[PERSON_NAME]"
click at [402, 238] on input "Delivery Date:" at bounding box center [476, 234] width 218 height 11
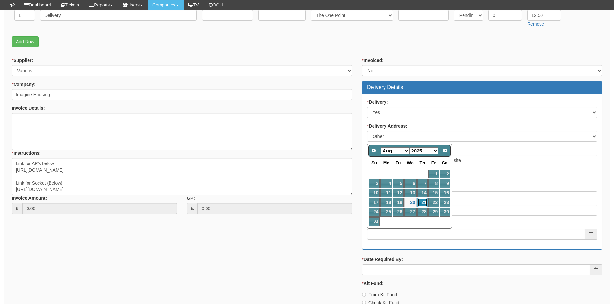
click at [423, 202] on link "21" at bounding box center [422, 202] width 11 height 9
type input "2025-08-21"
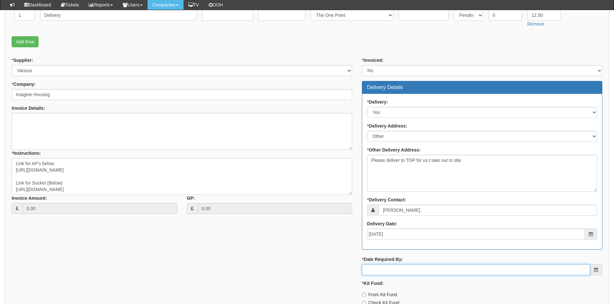
click at [400, 274] on input "* Date Required By:" at bounding box center [476, 269] width 228 height 11
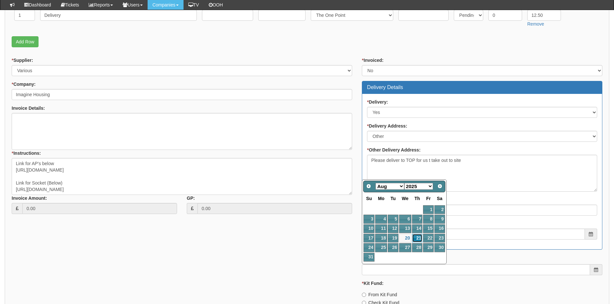
click at [420, 236] on link "21" at bounding box center [417, 238] width 11 height 9
type input "2025-08-21"
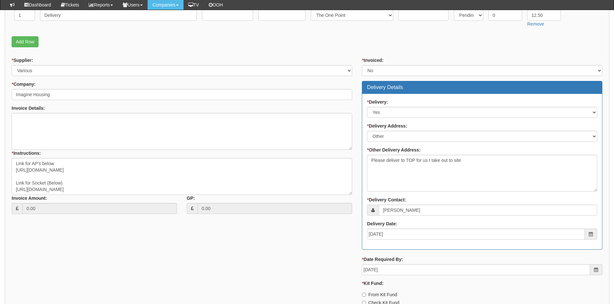
click at [353, 251] on div "* Supplier: Select 123 REG.co.uk 1Password 3 4Gon AA Jones Electric Ltd Abzorb …" at bounding box center [307, 188] width 601 height 262
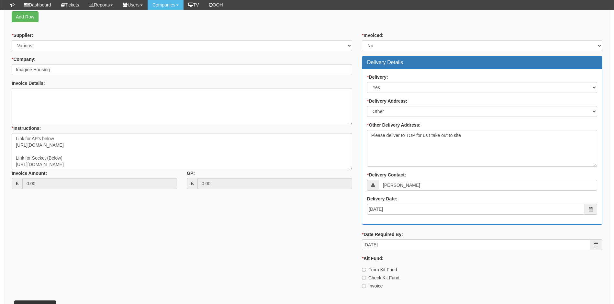
scroll to position [324, 0]
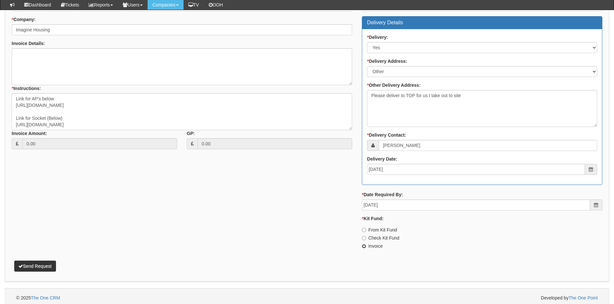
drag, startPoint x: 363, startPoint y: 246, endPoint x: 373, endPoint y: 248, distance: 10.2
click at [363, 232] on input "Invoice" at bounding box center [364, 230] width 4 height 4
radio input "true"
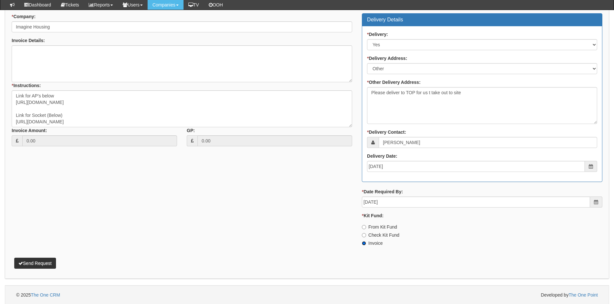
scroll to position [327, 0]
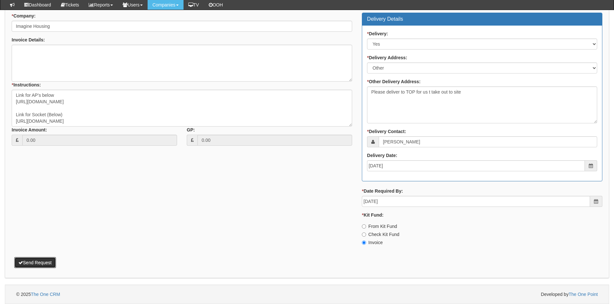
click at [36, 261] on button "Send Request" at bounding box center [35, 262] width 42 height 11
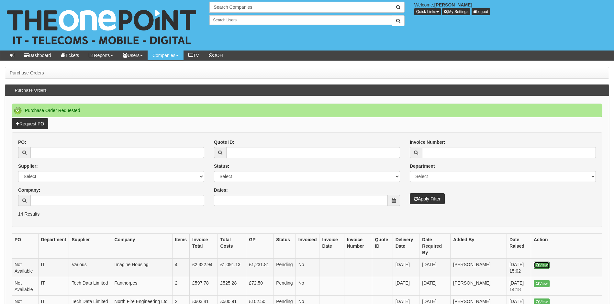
click at [542, 262] on link "View" at bounding box center [542, 265] width 16 height 7
